Goal: Information Seeking & Learning: Check status

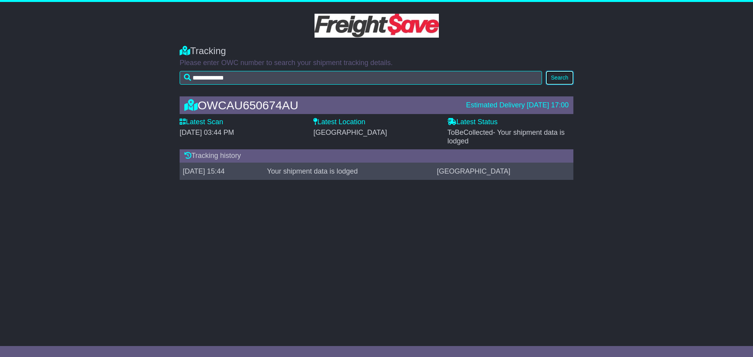
click at [564, 76] on button "Search" at bounding box center [559, 78] width 27 height 14
click at [187, 154] on icon at bounding box center [187, 155] width 7 height 7
click at [200, 121] on label "Latest Scan" at bounding box center [202, 122] width 44 height 9
click at [314, 250] on div "**********" at bounding box center [376, 168] width 753 height 332
